Goal: Task Accomplishment & Management: Use online tool/utility

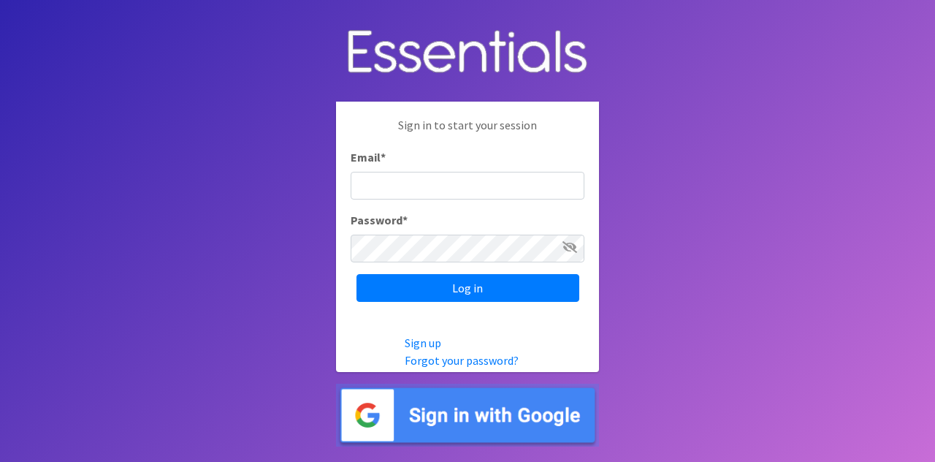
click at [465, 199] on input "Email *" at bounding box center [468, 186] width 234 height 28
type input "[EMAIL_ADDRESS][DOMAIN_NAME]"
click at [357, 274] on input "Log in" at bounding box center [468, 288] width 223 height 28
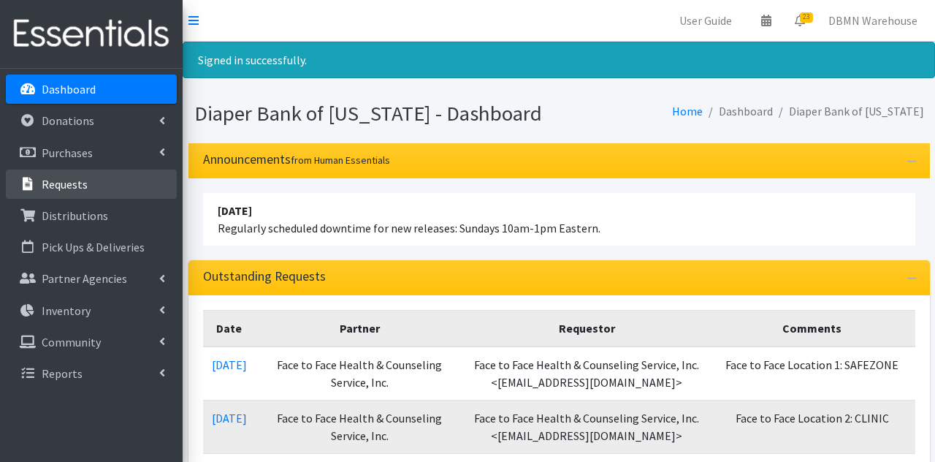
click at [66, 191] on link "Requests" at bounding box center [91, 183] width 171 height 29
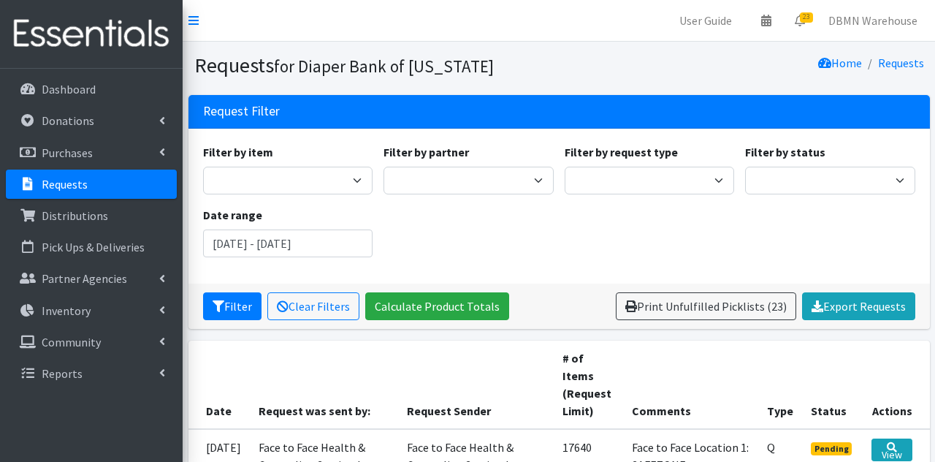
click at [712, 305] on link "Print Unfulfilled Picklists (23)" at bounding box center [706, 306] width 180 height 28
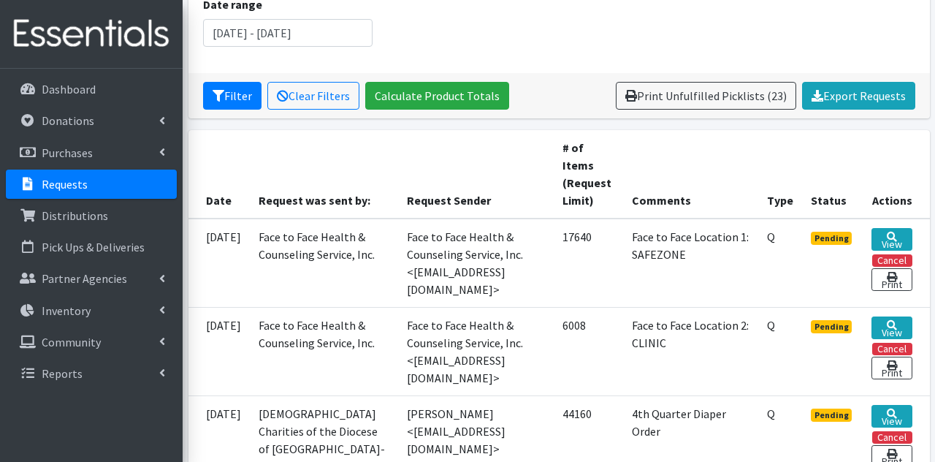
scroll to position [210, 0]
click at [718, 104] on link "Print Unfulfilled Picklists (23)" at bounding box center [706, 96] width 180 height 28
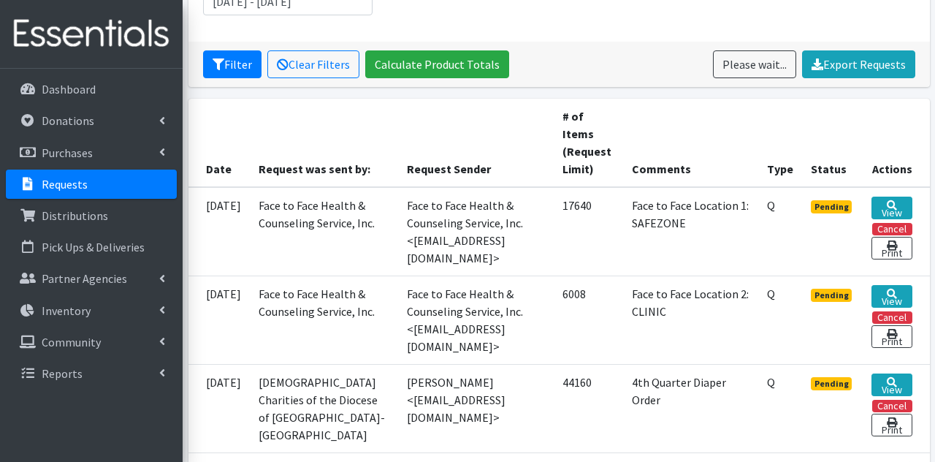
scroll to position [281, 0]
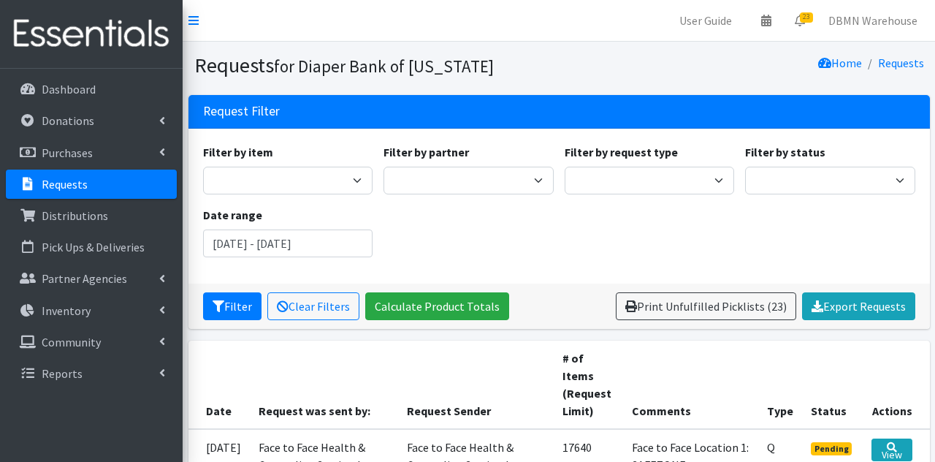
click at [723, 308] on link "Print Unfulfilled Picklists (23)" at bounding box center [706, 306] width 180 height 28
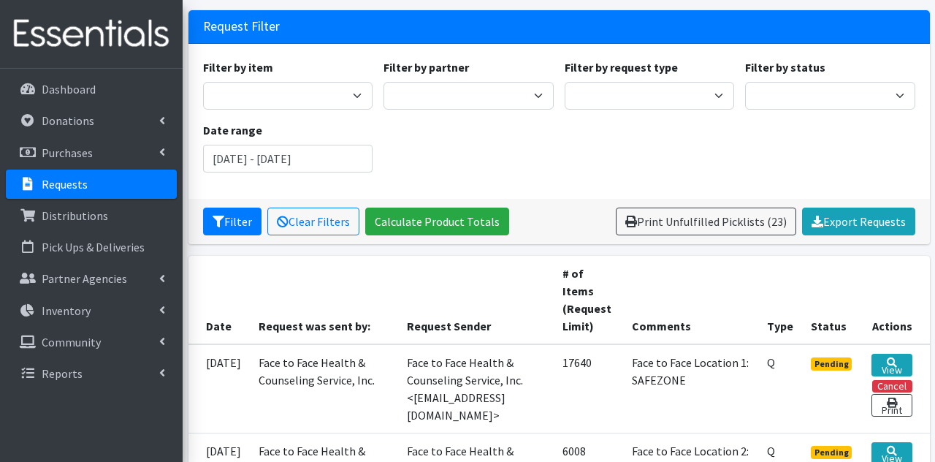
scroll to position [155, 0]
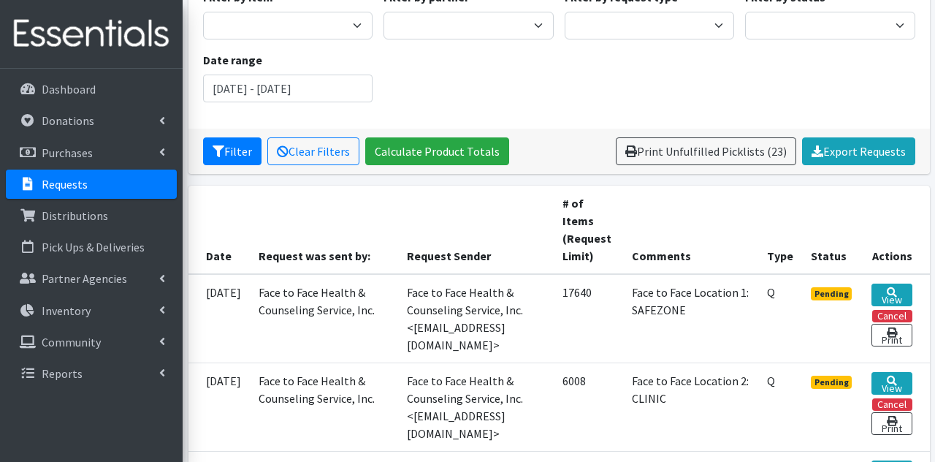
click at [890, 324] on link "Print" at bounding box center [892, 335] width 40 height 23
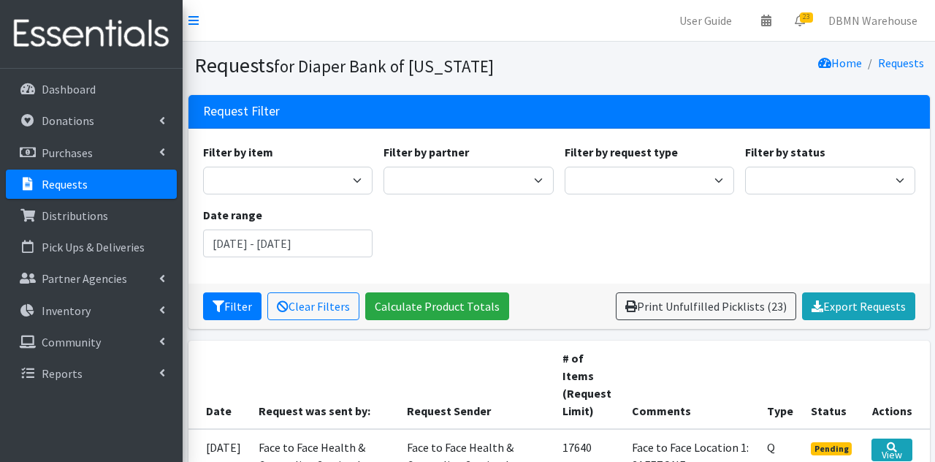
scroll to position [0, 0]
click at [713, 306] on link "Print Unfulfilled Picklists (23)" at bounding box center [706, 306] width 180 height 28
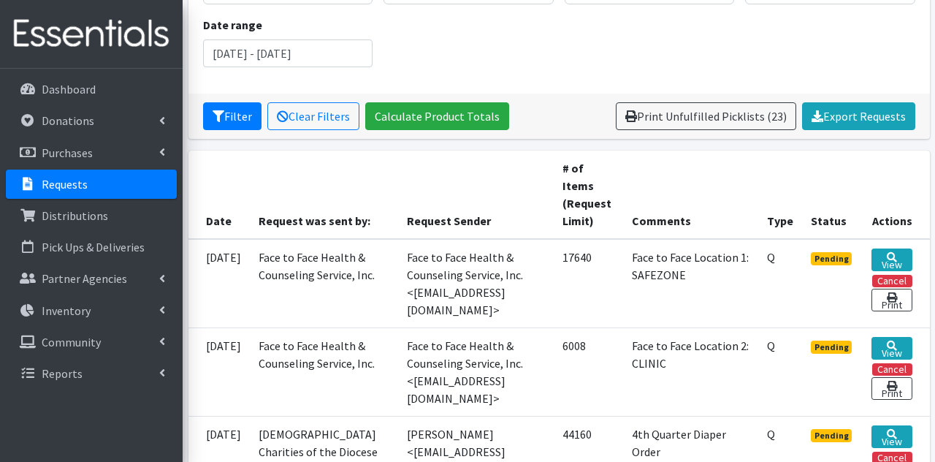
scroll to position [187, 0]
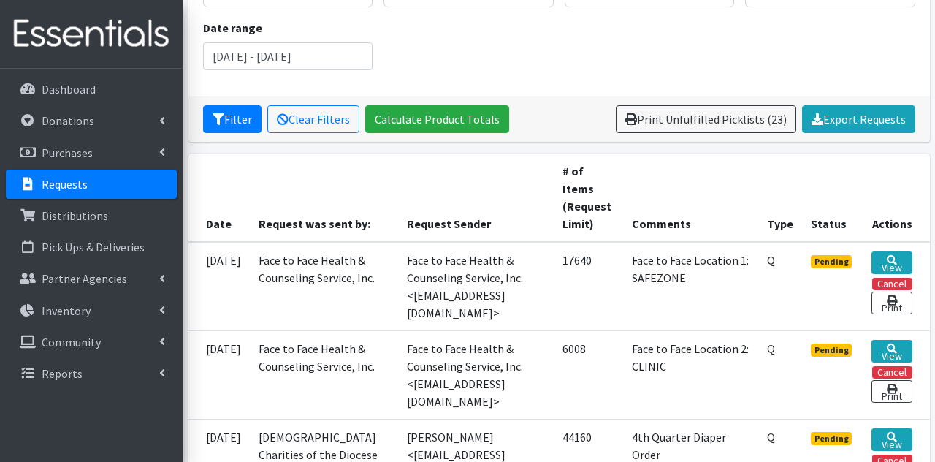
click at [712, 115] on link "Print Unfulfilled Picklists (23)" at bounding box center [706, 119] width 180 height 28
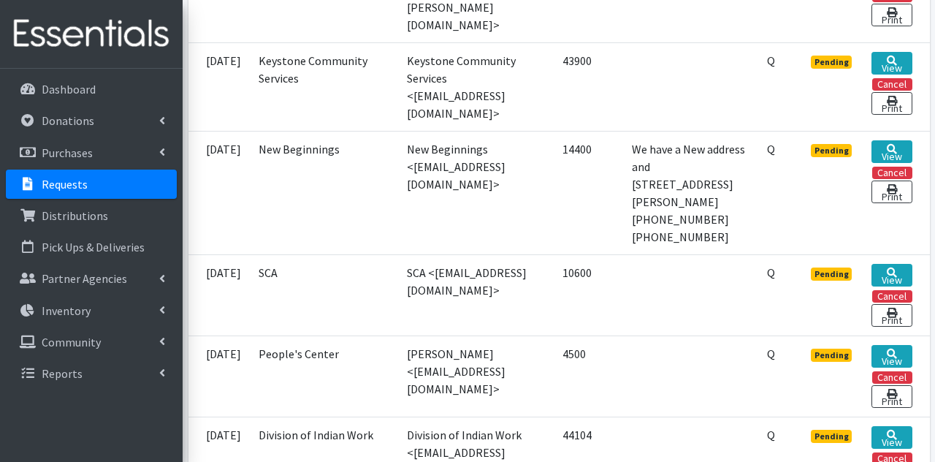
scroll to position [2031, 0]
